Goal: Task Accomplishment & Management: Complete application form

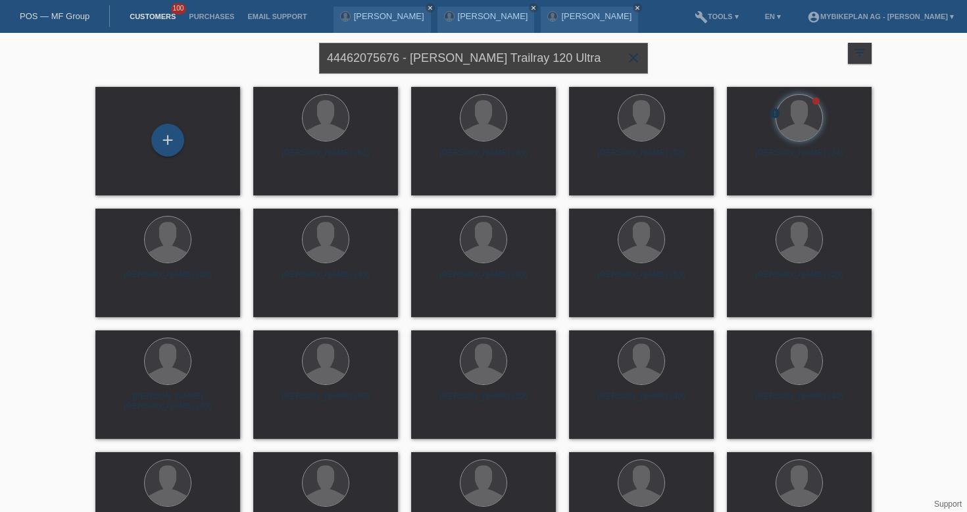
click at [420, 59] on input "44462075676 - Roman Eichenberger, Raymon Trailray 120 Ultra" at bounding box center [483, 58] width 329 height 31
paste input "reja Sierts"
click at [329, 56] on input "reja Sierts" at bounding box center [483, 58] width 329 height 31
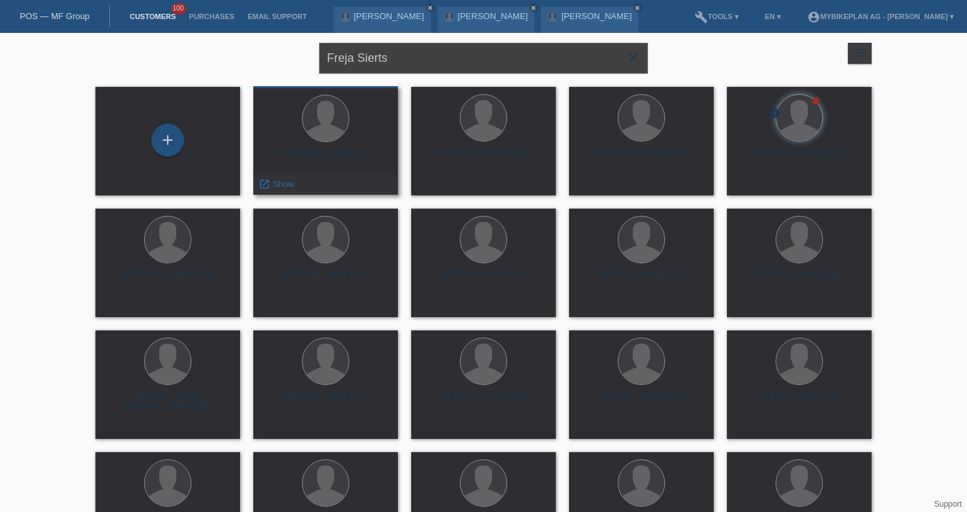
type input "Freja Sierts"
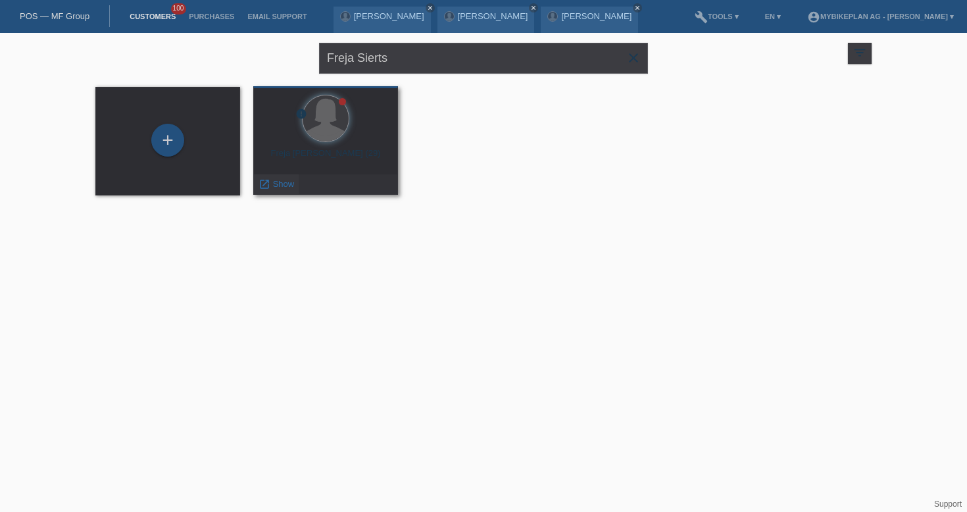
click at [284, 185] on span "Show" at bounding box center [284, 184] width 22 height 10
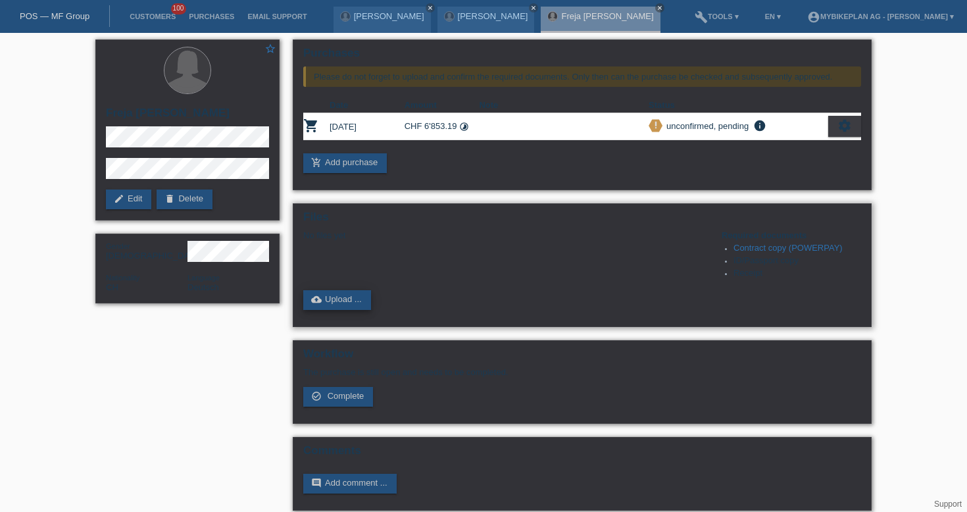
click at [354, 305] on link "cloud_upload Upload ..." at bounding box center [337, 300] width 68 height 20
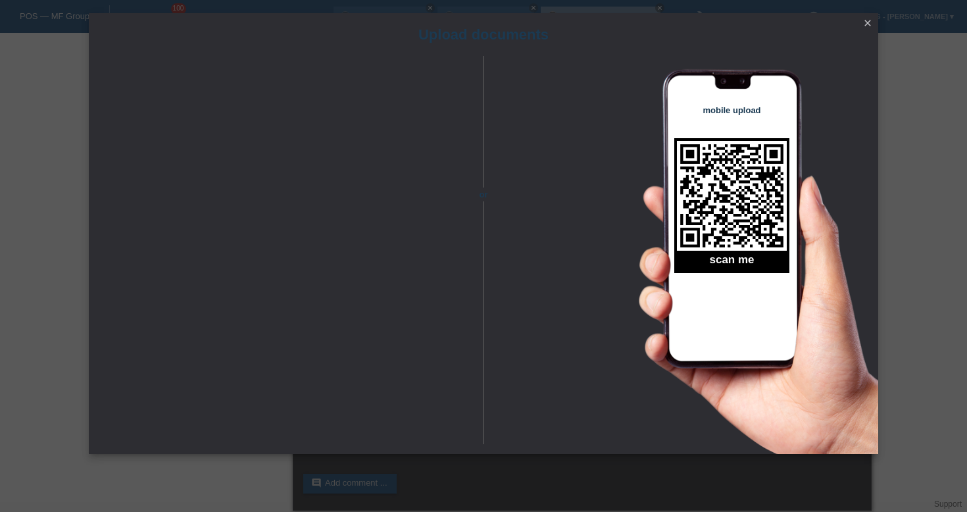
click at [867, 24] on icon "close" at bounding box center [868, 23] width 11 height 11
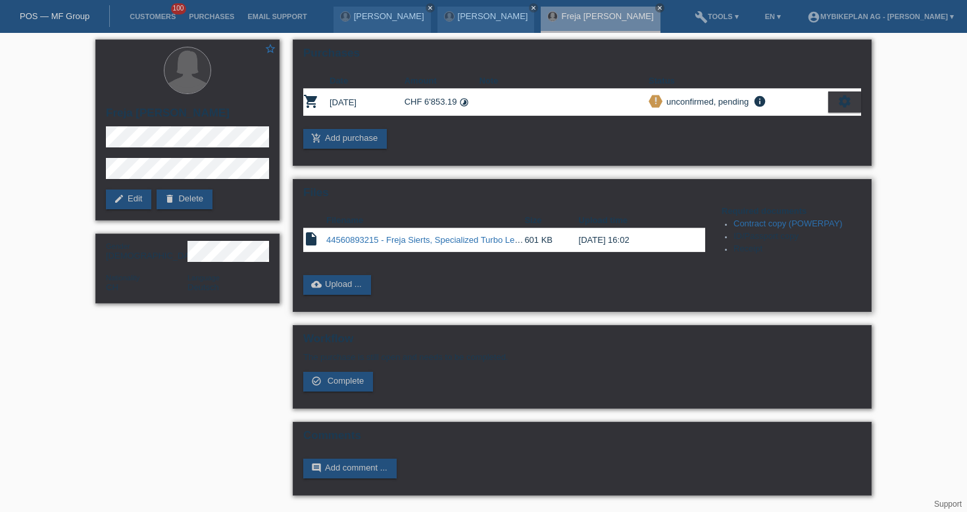
click at [366, 243] on link "44560893215 - Freja Sierts, Specialized Turbo Levo 4 Comp Alloy.pdf" at bounding box center [458, 240] width 264 height 10
click at [350, 288] on link "cloud_upload Upload ..." at bounding box center [337, 285] width 68 height 20
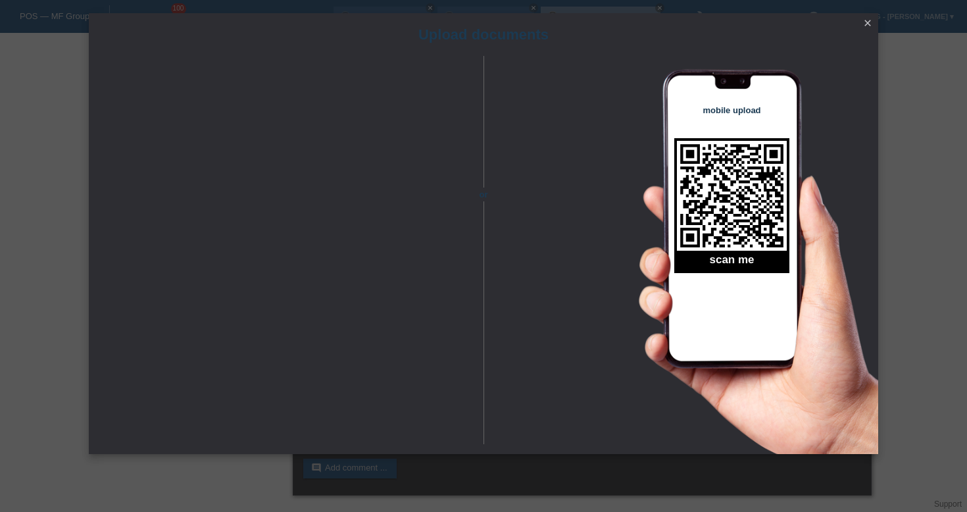
click at [866, 22] on icon "close" at bounding box center [868, 23] width 11 height 11
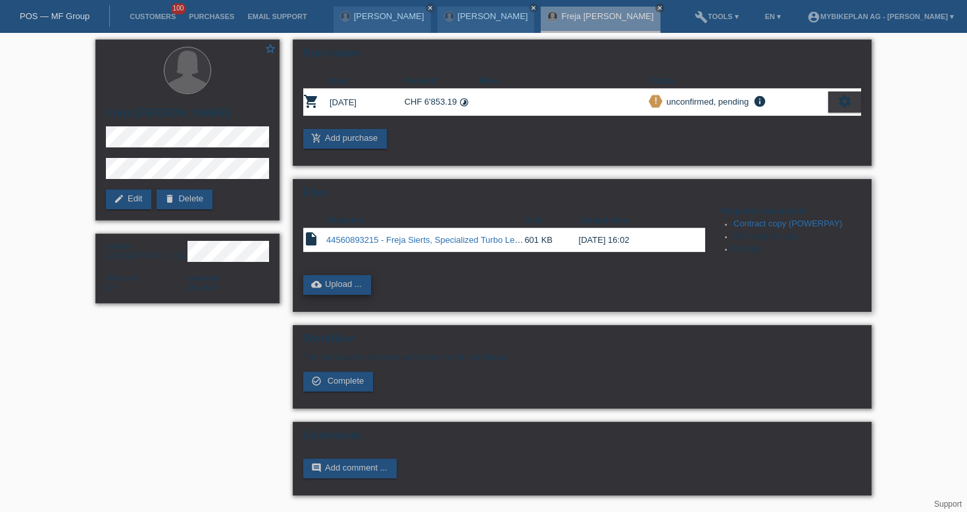
click at [353, 284] on link "cloud_upload Upload ..." at bounding box center [337, 285] width 68 height 20
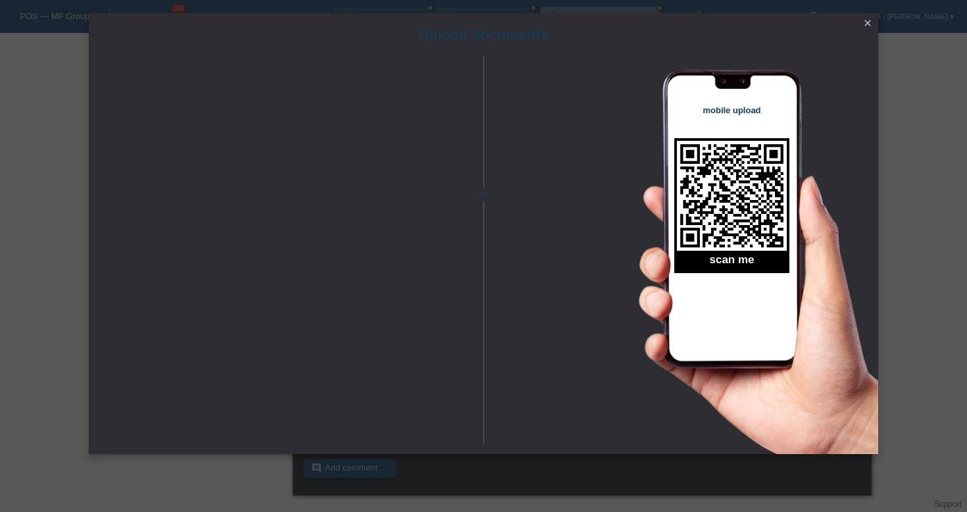
click at [869, 19] on icon "close" at bounding box center [868, 23] width 11 height 11
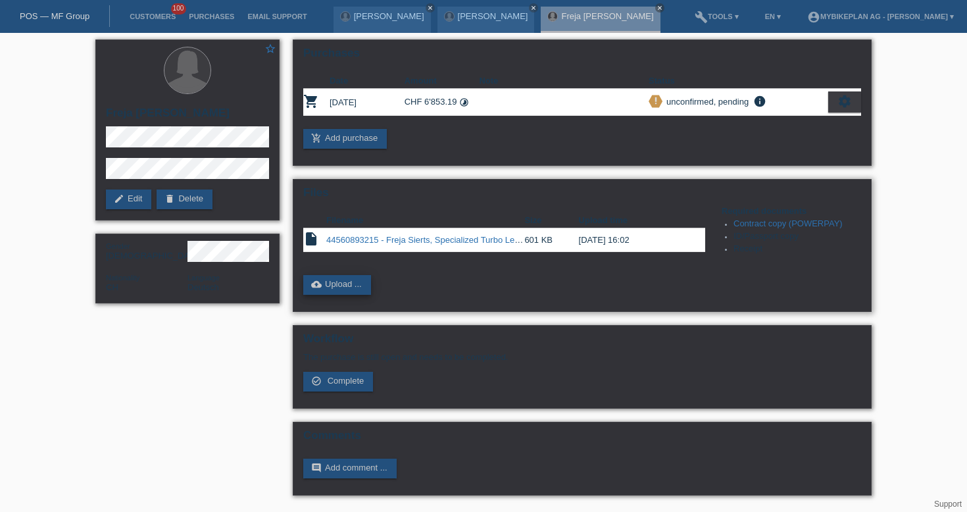
click at [343, 289] on link "cloud_upload Upload ..." at bounding box center [337, 285] width 68 height 20
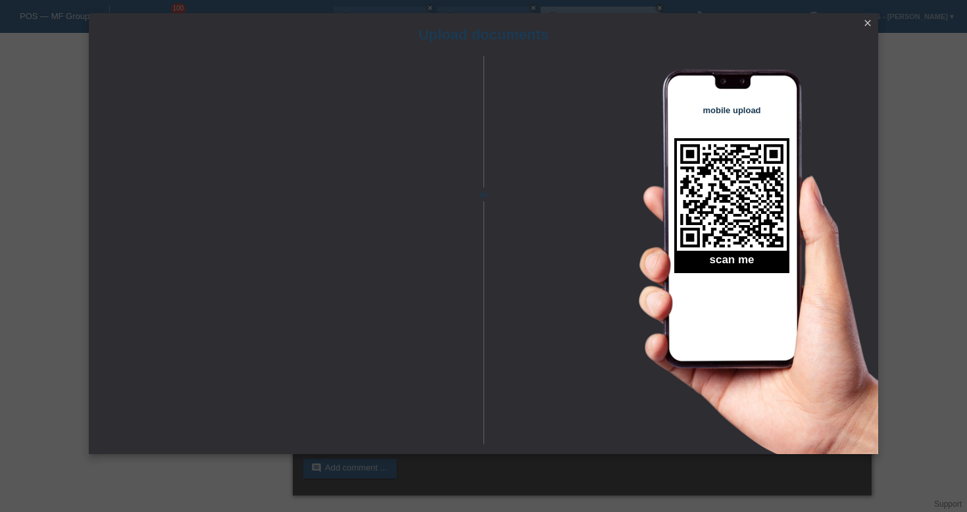
click at [871, 24] on icon "close" at bounding box center [868, 23] width 11 height 11
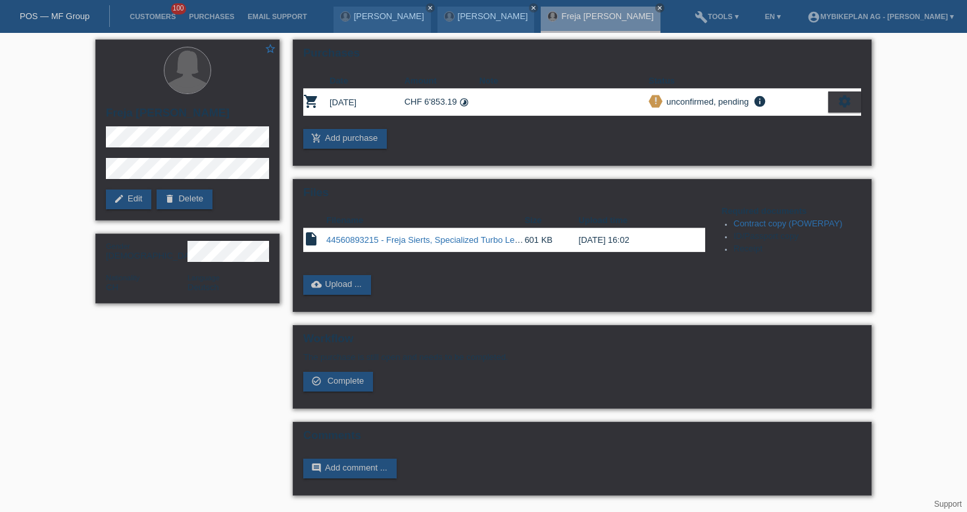
click at [48, 3] on nav "POS — MF Group Customers 100 Purchases Email Support [PERSON_NAME] close close …" at bounding box center [483, 16] width 967 height 33
click at [56, 18] on link "POS — MF Group" at bounding box center [55, 16] width 70 height 10
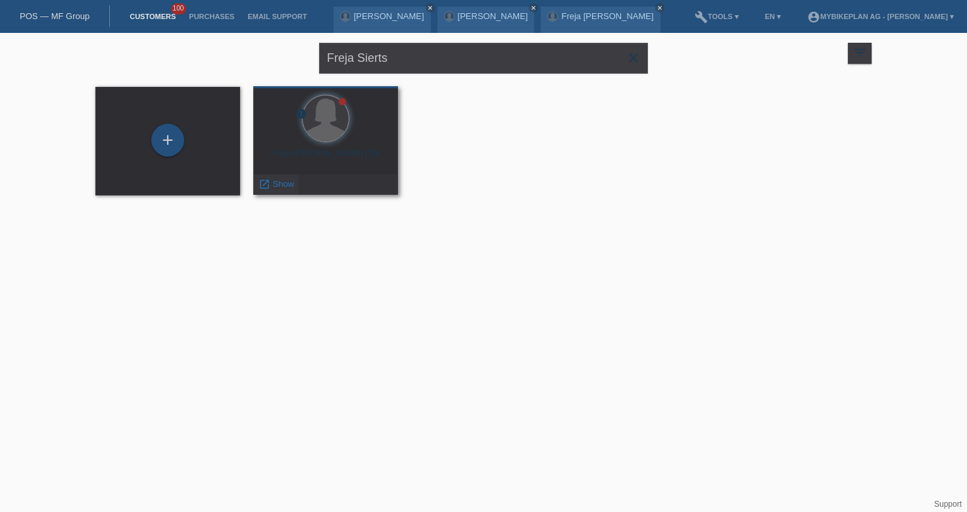
click at [291, 187] on span "Show" at bounding box center [284, 184] width 22 height 10
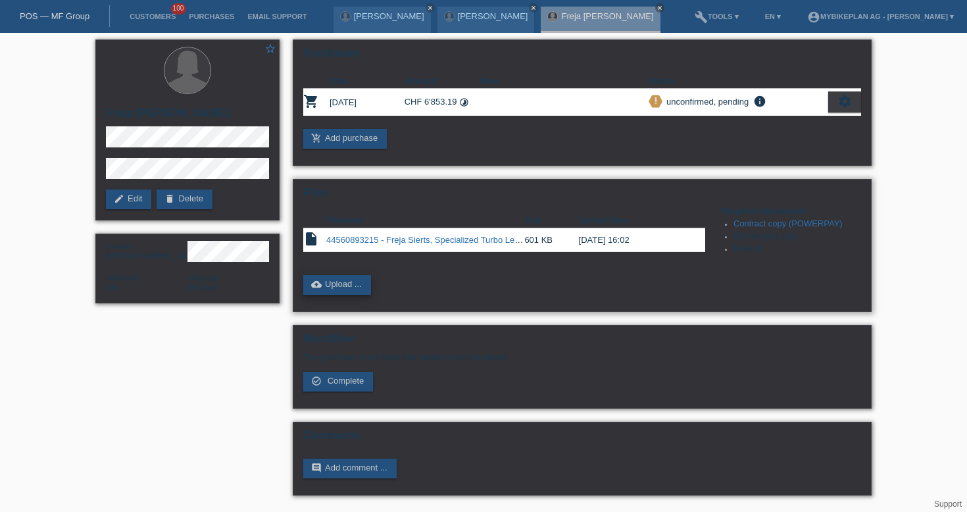
click at [314, 280] on link "cloud_upload Upload ..." at bounding box center [337, 285] width 68 height 20
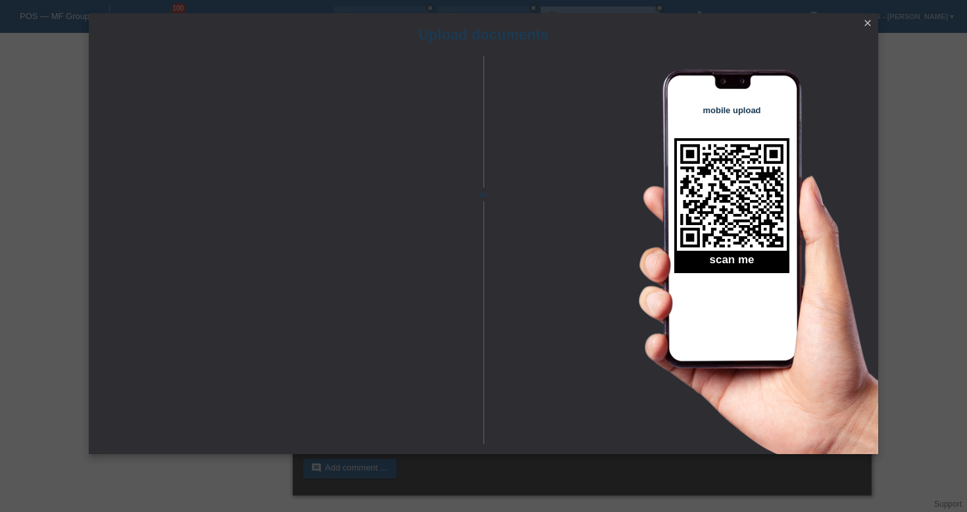
click at [857, 24] on div "Upload documents" at bounding box center [484, 34] width 790 height 43
click at [865, 18] on icon "close" at bounding box center [868, 23] width 11 height 11
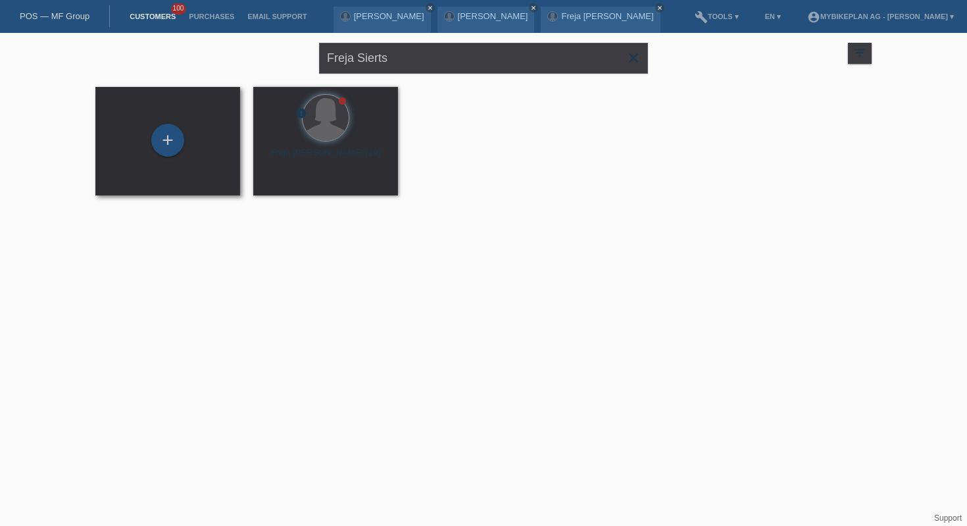
click at [183, 129] on div "+" at bounding box center [168, 141] width 124 height 35
click at [171, 136] on div "+" at bounding box center [167, 140] width 33 height 33
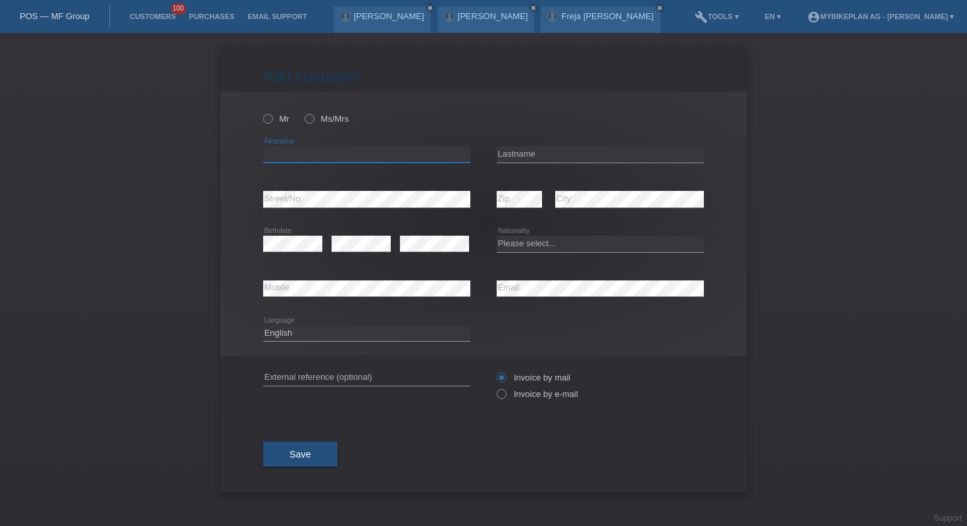
click at [345, 147] on input "text" at bounding box center [366, 154] width 207 height 16
paste input "Miribane"
type input "Miribane"
click at [594, 152] on input "text" at bounding box center [600, 154] width 207 height 16
paste input "Hoxha"
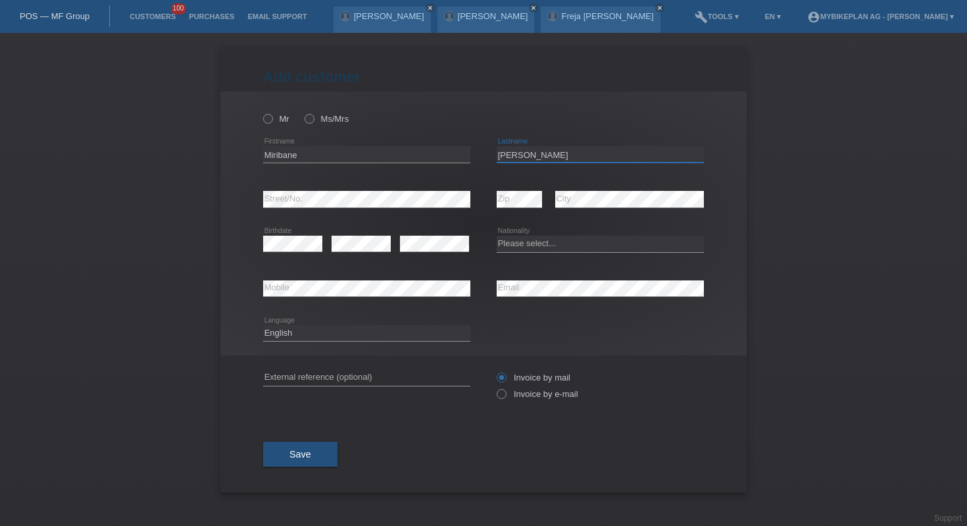
type input "Hoxha"
click at [521, 250] on select "Please select... Switzerland Austria Germany Liechtenstein ------------ Afghani…" at bounding box center [600, 244] width 207 height 16
select select "CH"
click at [380, 324] on div "Deutsch Français Italiano English error Language" at bounding box center [366, 333] width 207 height 45
click at [374, 328] on select "Deutsch Français Italiano English" at bounding box center [366, 333] width 207 height 16
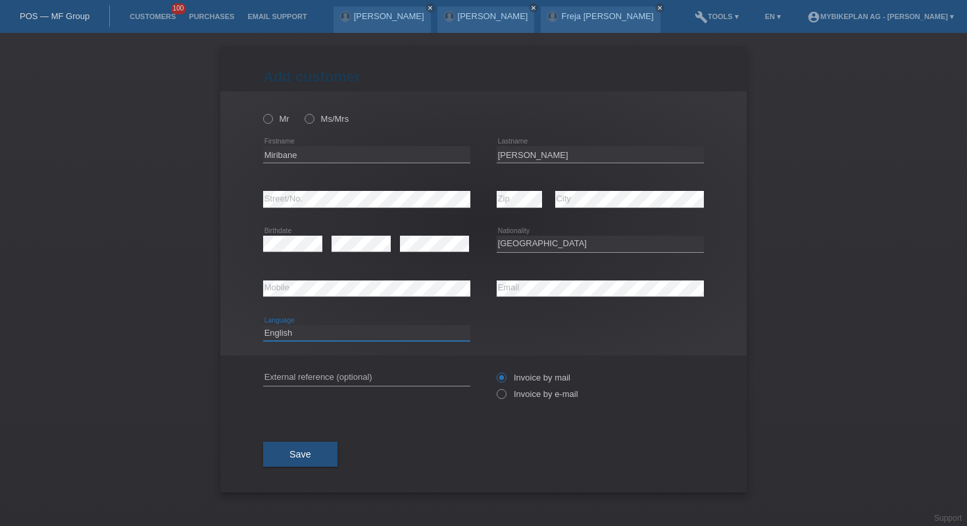
select select "de"
click at [353, 383] on input "text" at bounding box center [366, 377] width 207 height 16
paste input "44560906507"
type input "44560906507"
click at [507, 392] on label "Invoice by e-mail" at bounding box center [538, 394] width 82 height 10
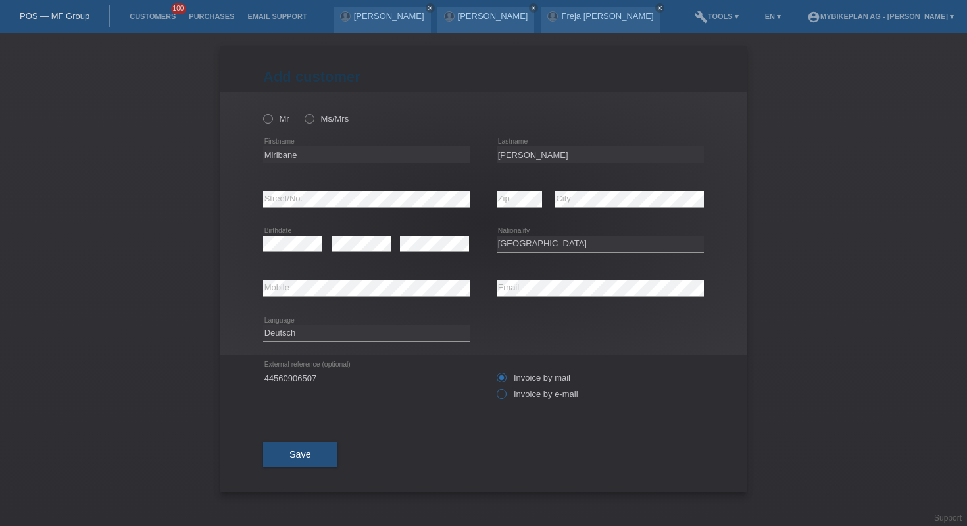
click at [505, 392] on input "Invoice by e-mail" at bounding box center [501, 397] width 9 height 16
radio input "true"
click at [342, 461] on div "Save" at bounding box center [483, 454] width 441 height 76
click at [318, 120] on label "Ms/Mrs" at bounding box center [327, 119] width 44 height 10
click at [313, 120] on input "Ms/Mrs" at bounding box center [309, 118] width 9 height 9
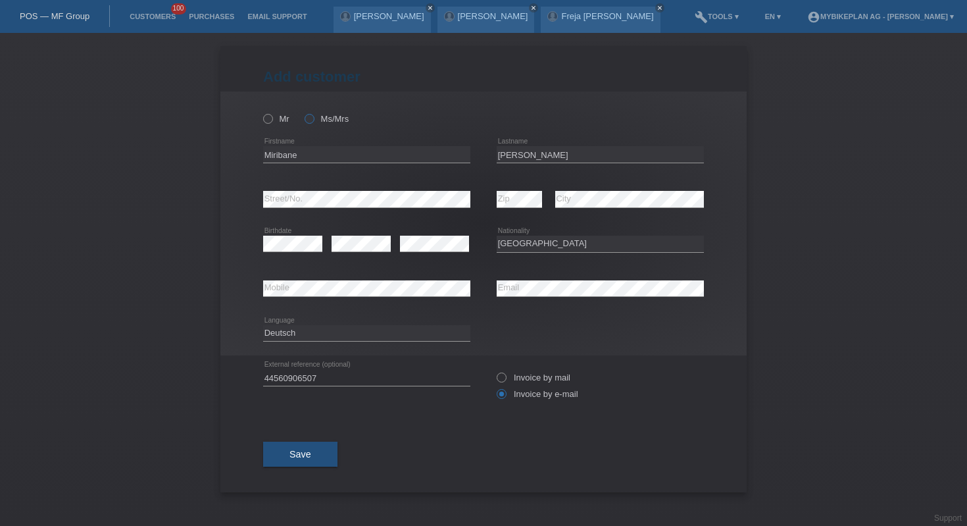
radio input "true"
click at [317, 461] on button "Save" at bounding box center [300, 454] width 74 height 25
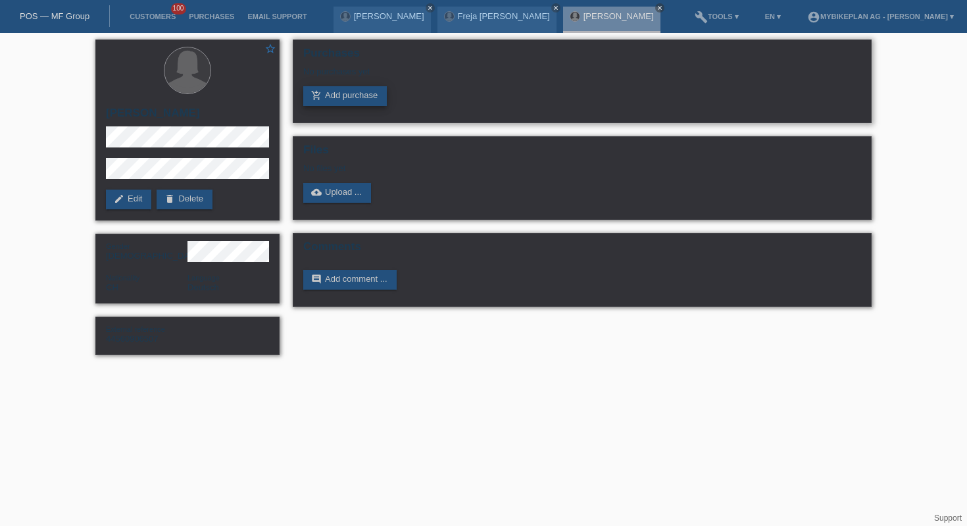
click at [349, 99] on link "add_shopping_cart Add purchase" at bounding box center [345, 96] width 84 height 20
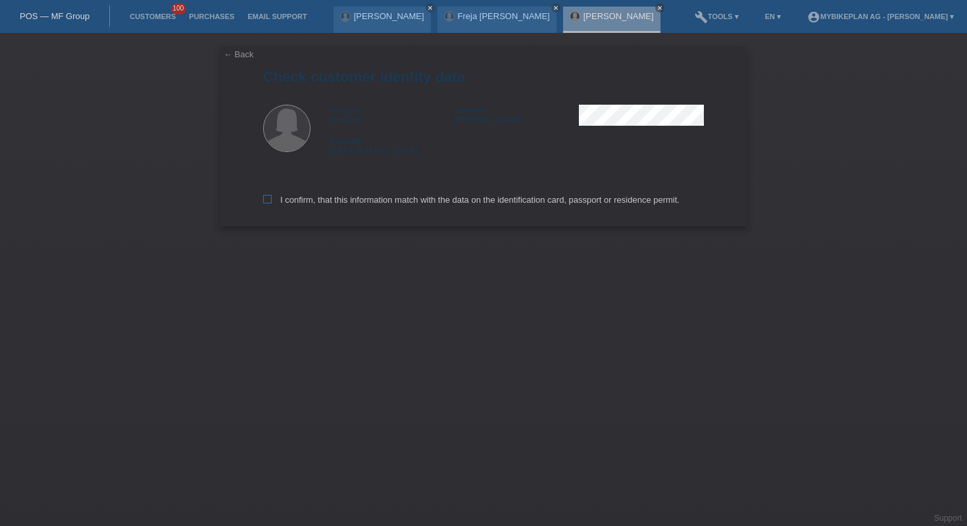
click at [318, 205] on label "I confirm, that this information match with the data on the identification card…" at bounding box center [471, 200] width 417 height 10
click at [272, 203] on input "I confirm, that this information match with the data on the identification card…" at bounding box center [267, 199] width 9 height 9
checkbox input "true"
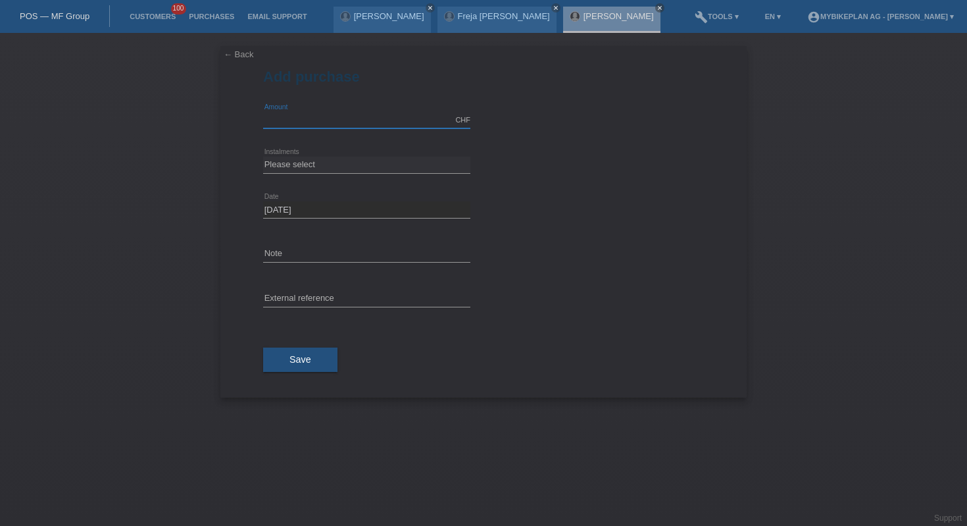
click at [301, 125] on input "text" at bounding box center [366, 120] width 207 height 16
type input "3299.00"
click at [346, 299] on input "text" at bounding box center [366, 299] width 207 height 16
paste input "44560906507"
type input "44560906507"
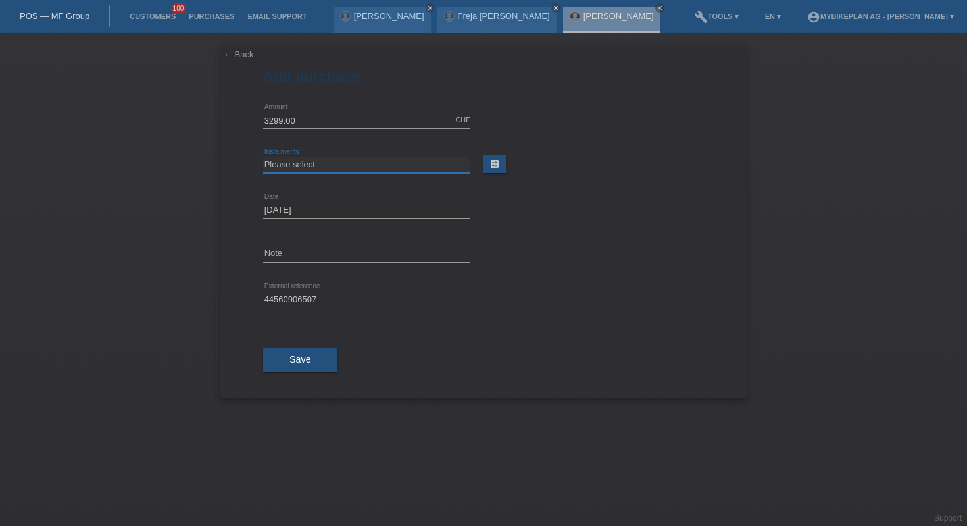
click at [364, 163] on select "Please select 6 instalments 12 instalments 18 instalments 24 instalments 36 ins…" at bounding box center [366, 165] width 207 height 16
select select "488"
click at [312, 363] on button "Save" at bounding box center [300, 359] width 74 height 25
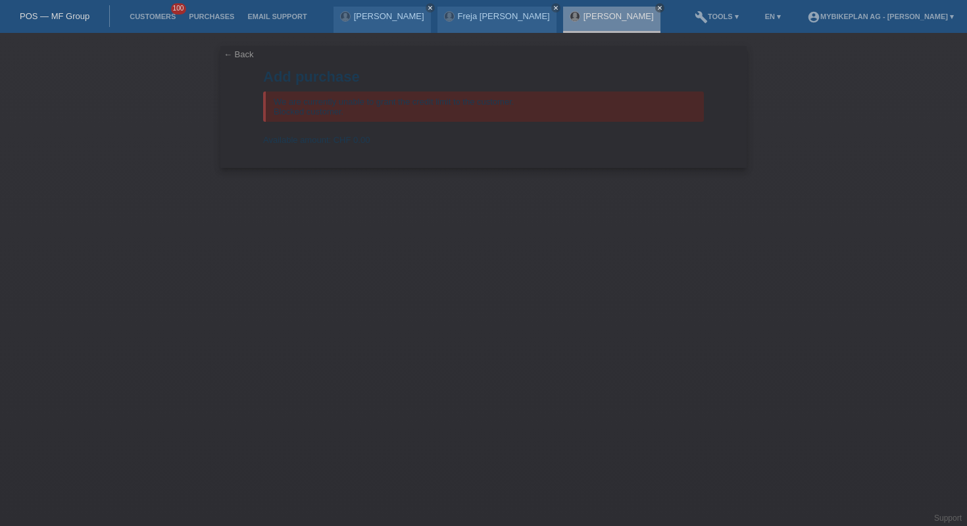
click at [245, 53] on link "← Back" at bounding box center [239, 54] width 30 height 10
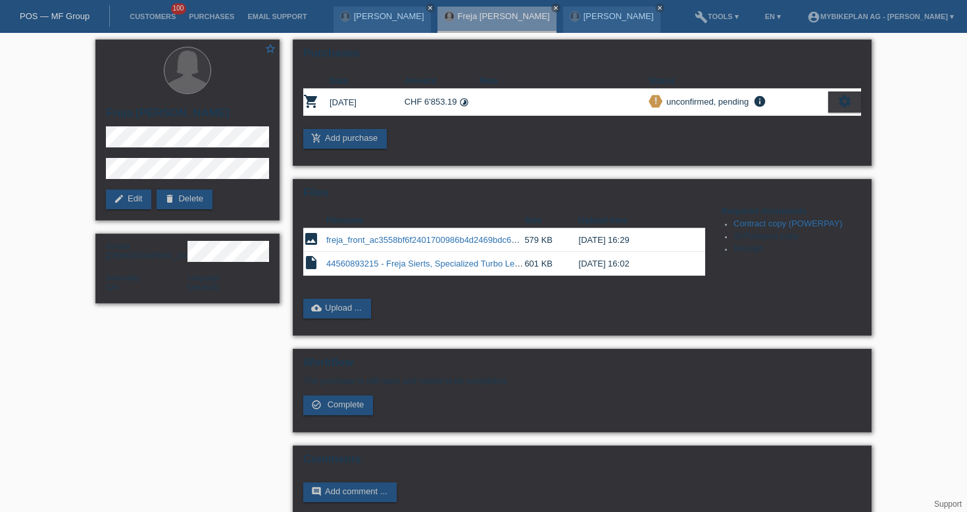
click at [54, 11] on link "POS — MF Group" at bounding box center [55, 16] width 70 height 10
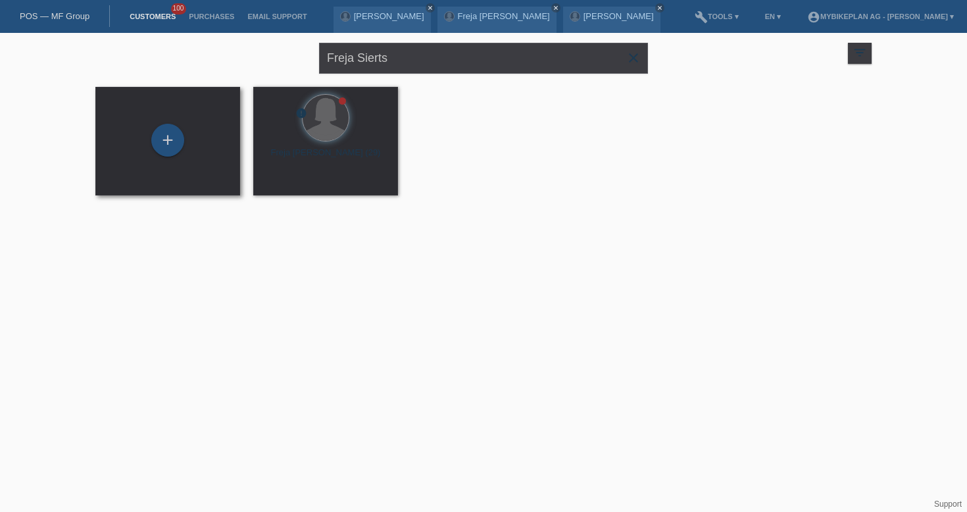
click at [195, 138] on div "+" at bounding box center [168, 141] width 124 height 35
click at [161, 134] on div "+" at bounding box center [167, 140] width 33 height 33
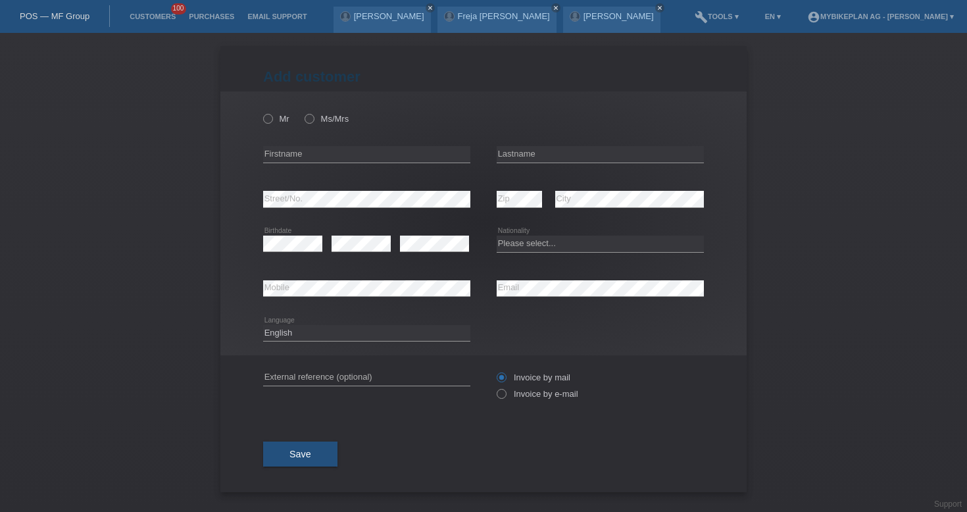
click at [88, 16] on link "POS — MF Group" at bounding box center [55, 16] width 70 height 10
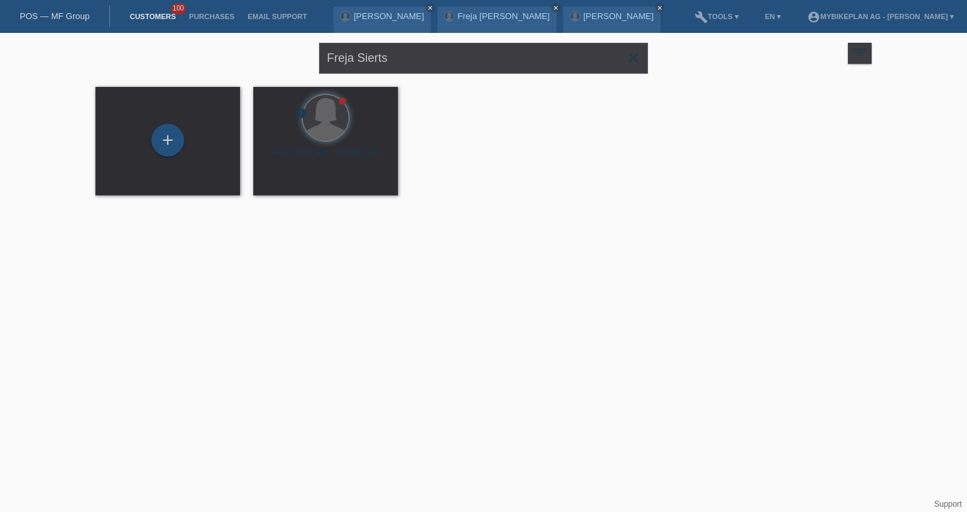
click at [642, 57] on span "close" at bounding box center [634, 59] width 26 height 20
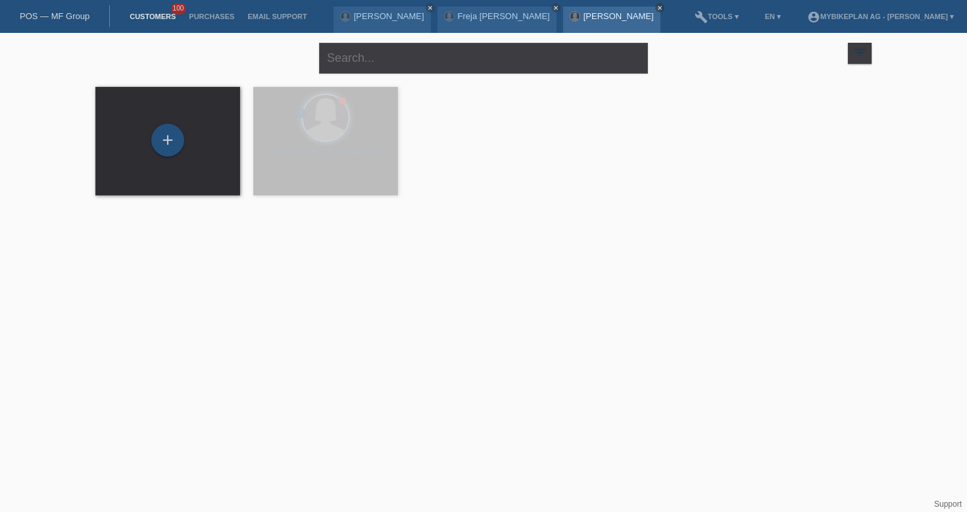
click at [657, 9] on icon "close" at bounding box center [660, 8] width 7 height 7
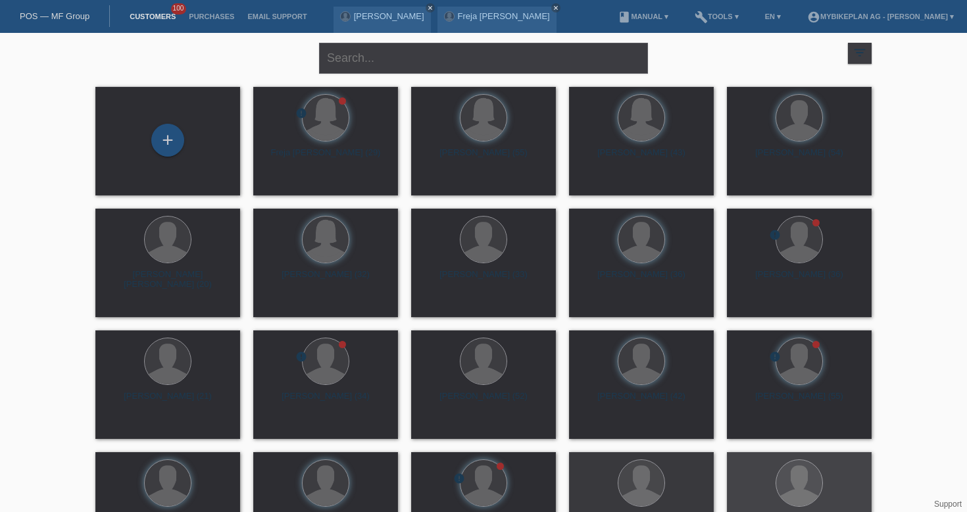
click at [551, 3] on div "[PERSON_NAME] close Freja [PERSON_NAME] close" at bounding box center [449, 16] width 230 height 33
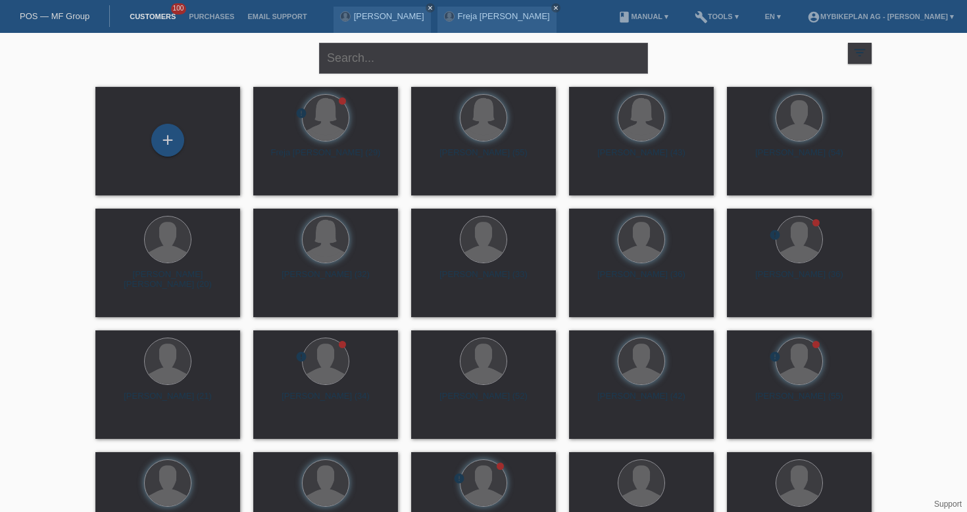
click at [546, 12] on div "[PERSON_NAME] close Freja [PERSON_NAME] close" at bounding box center [449, 16] width 230 height 33
click at [553, 9] on icon "close" at bounding box center [556, 8] width 7 height 7
click at [435, 5] on link "close" at bounding box center [430, 7] width 9 height 9
click at [39, 20] on link "POS — MF Group" at bounding box center [55, 16] width 70 height 10
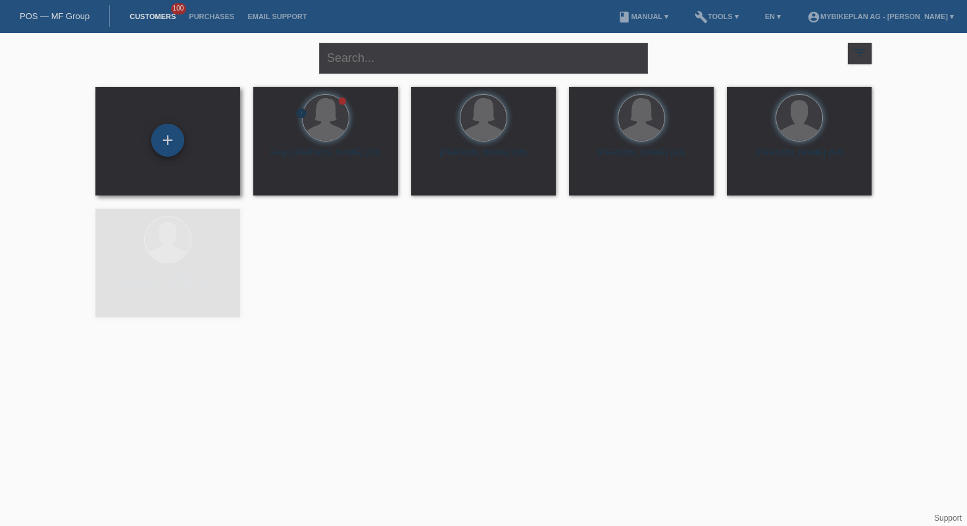
click at [168, 149] on div "+" at bounding box center [167, 140] width 33 height 33
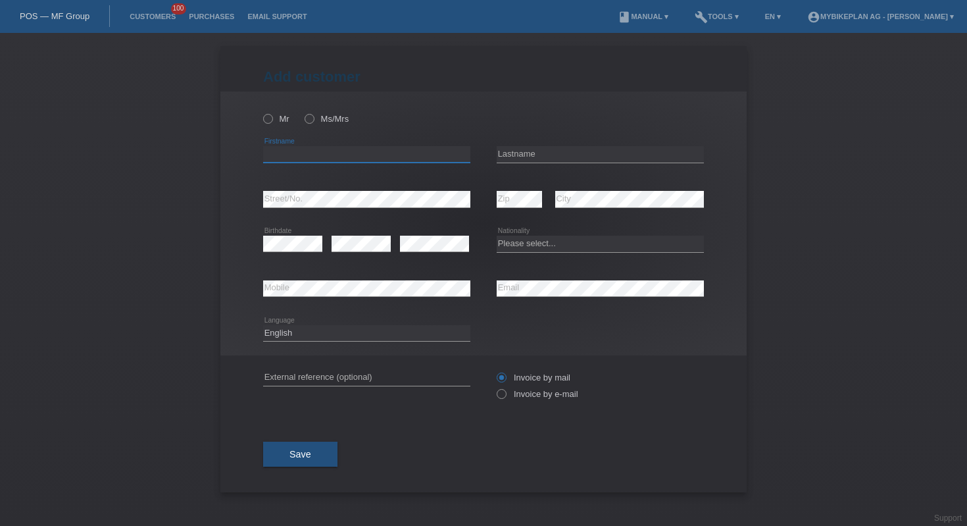
click at [354, 149] on input "text" at bounding box center [366, 154] width 207 height 16
paste input "Moises"
type input "Moises"
click at [545, 149] on input "text" at bounding box center [600, 154] width 207 height 16
paste input "Guerriel"
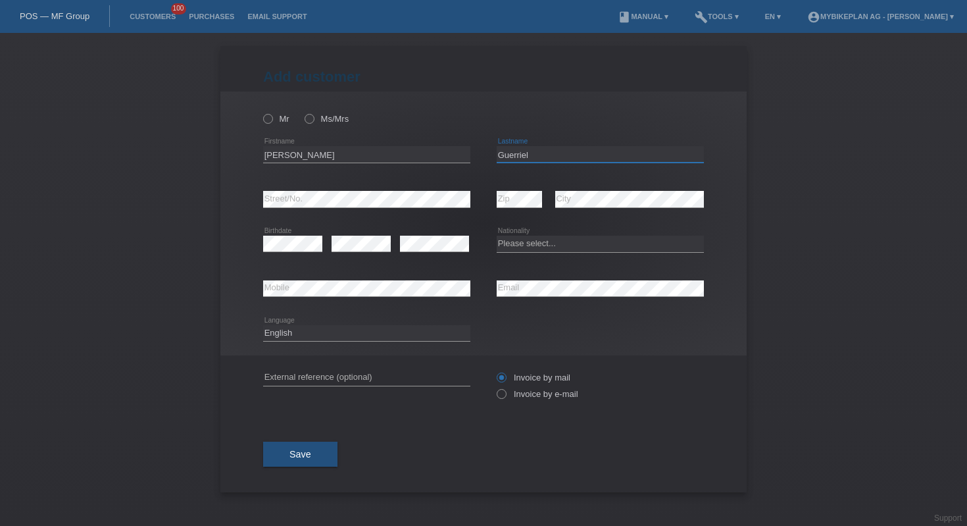
type input "Guerriel"
